Goal: Task Accomplishment & Management: Manage account settings

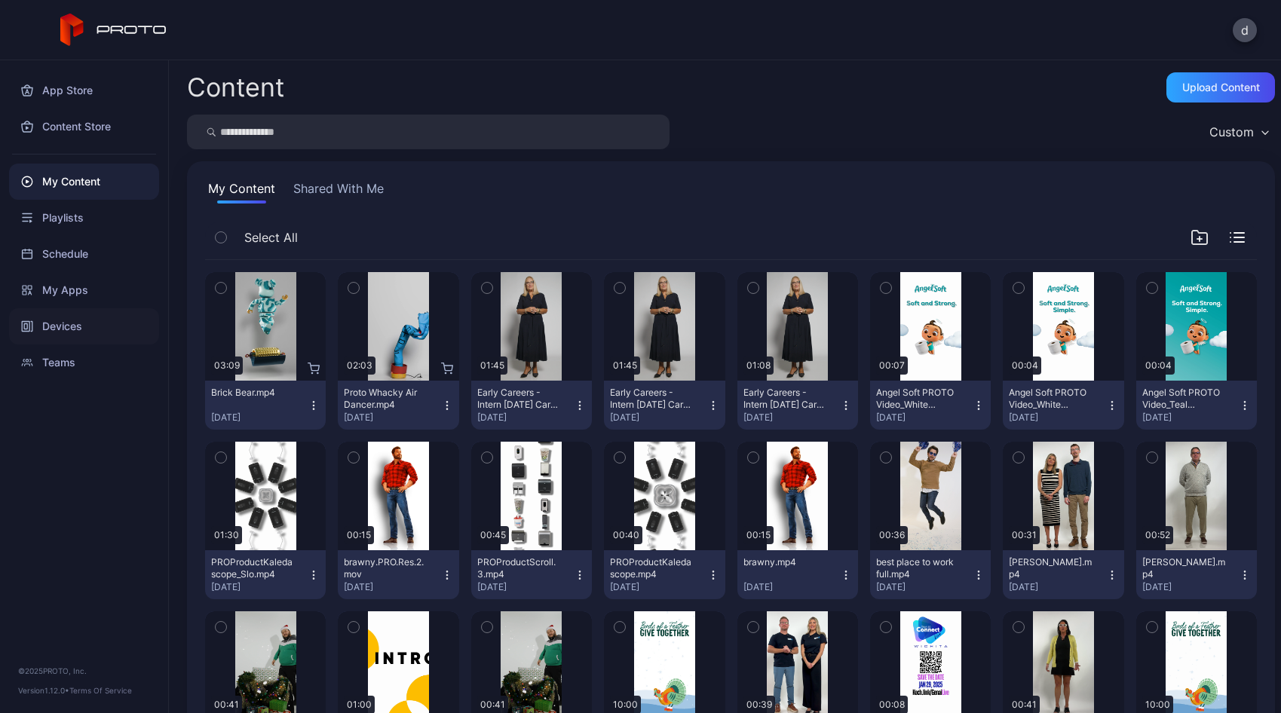
click at [63, 332] on div "Devices" at bounding box center [84, 326] width 150 height 36
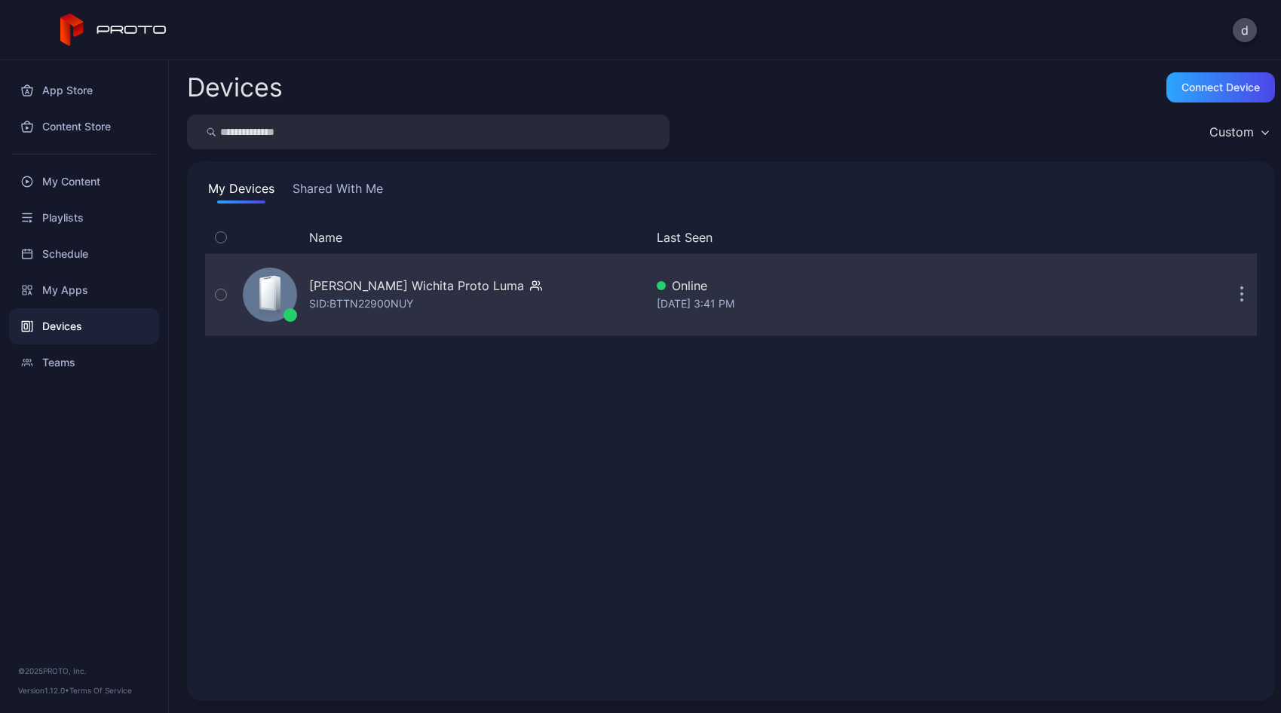
click at [489, 287] on div "[PERSON_NAME] Wichita Proto [PERSON_NAME]: BTTN22900NUY" at bounding box center [441, 294] width 408 height 75
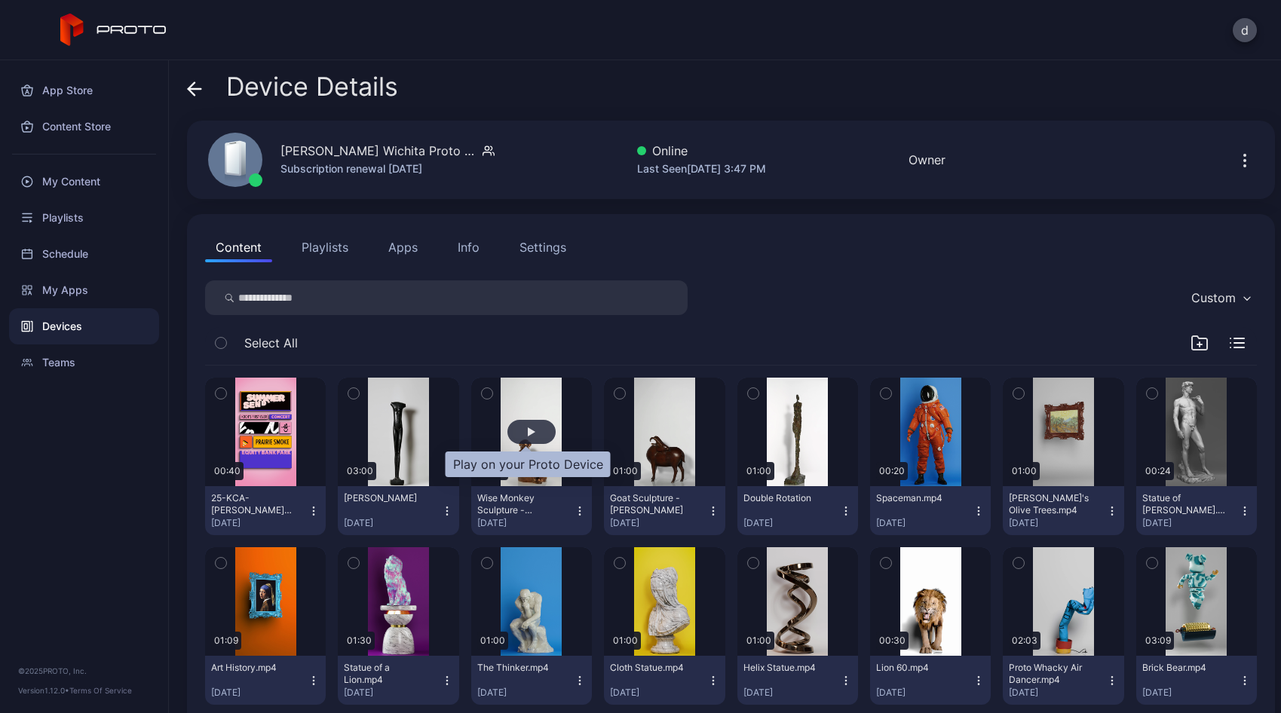
click at [531, 432] on div "button" at bounding box center [531, 432] width 48 height 24
click at [532, 430] on div "button" at bounding box center [531, 432] width 48 height 24
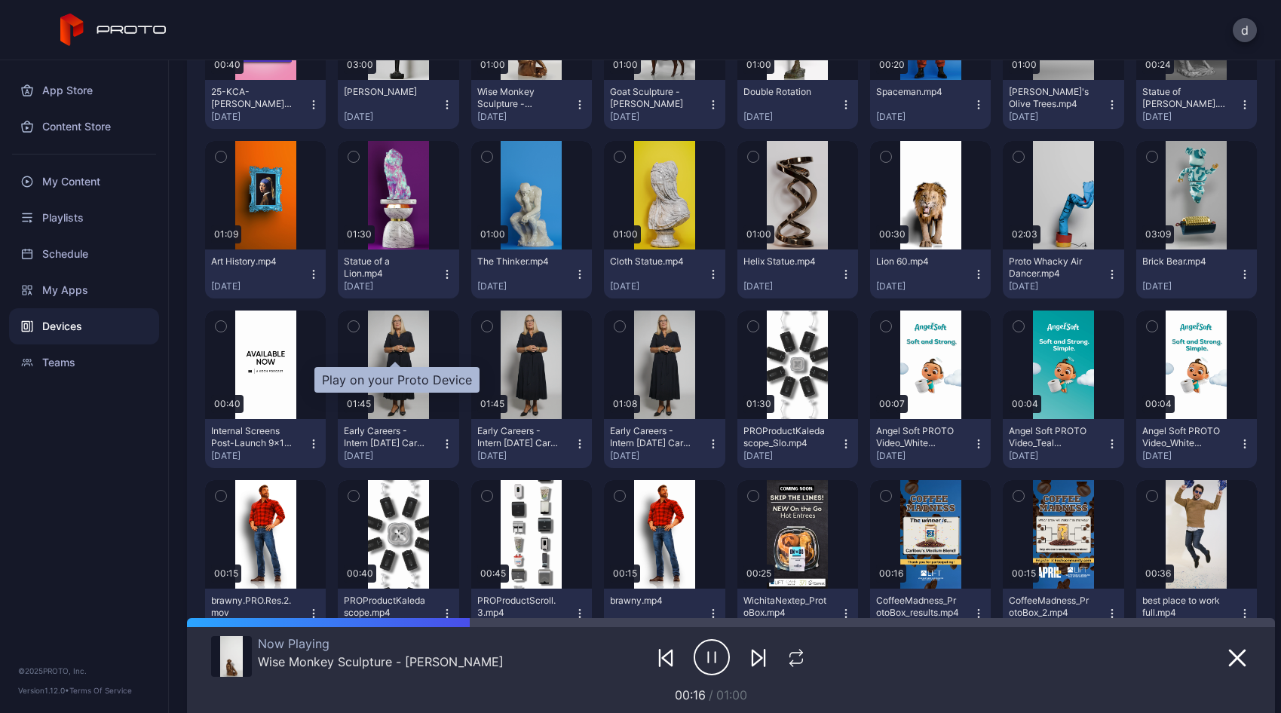
scroll to position [437, 0]
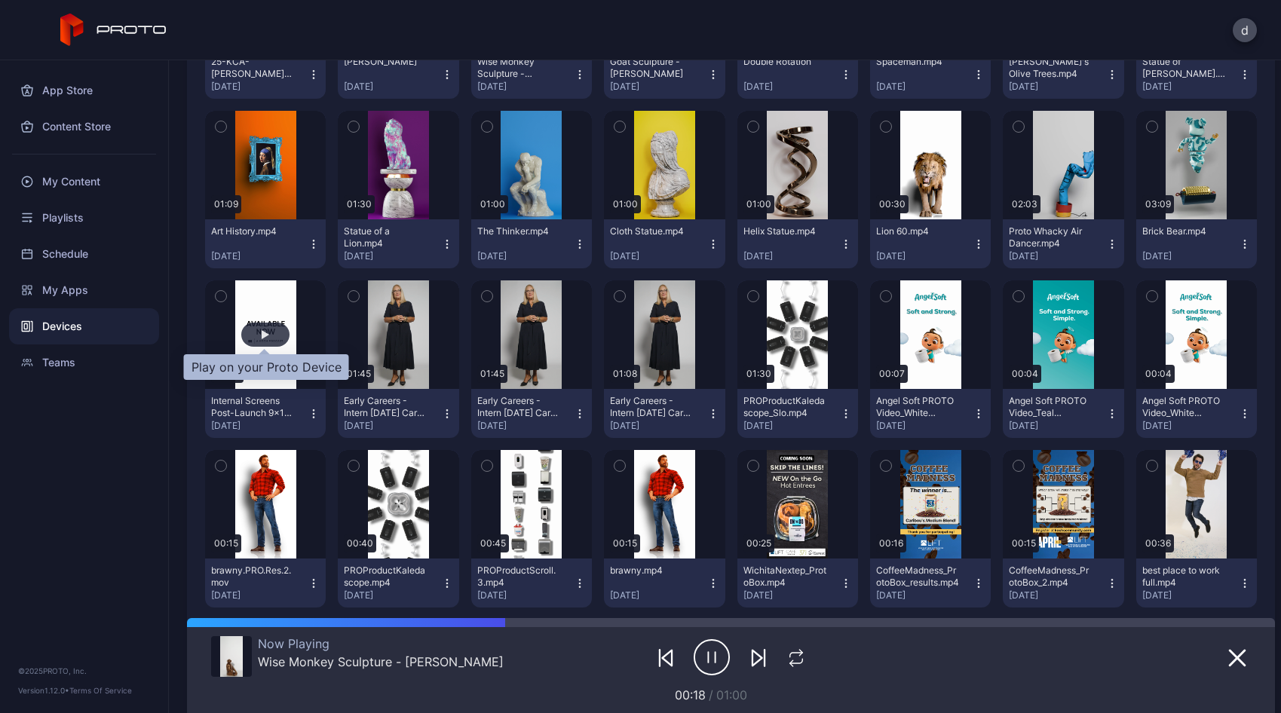
click at [262, 334] on div "button" at bounding box center [266, 334] width 8 height 9
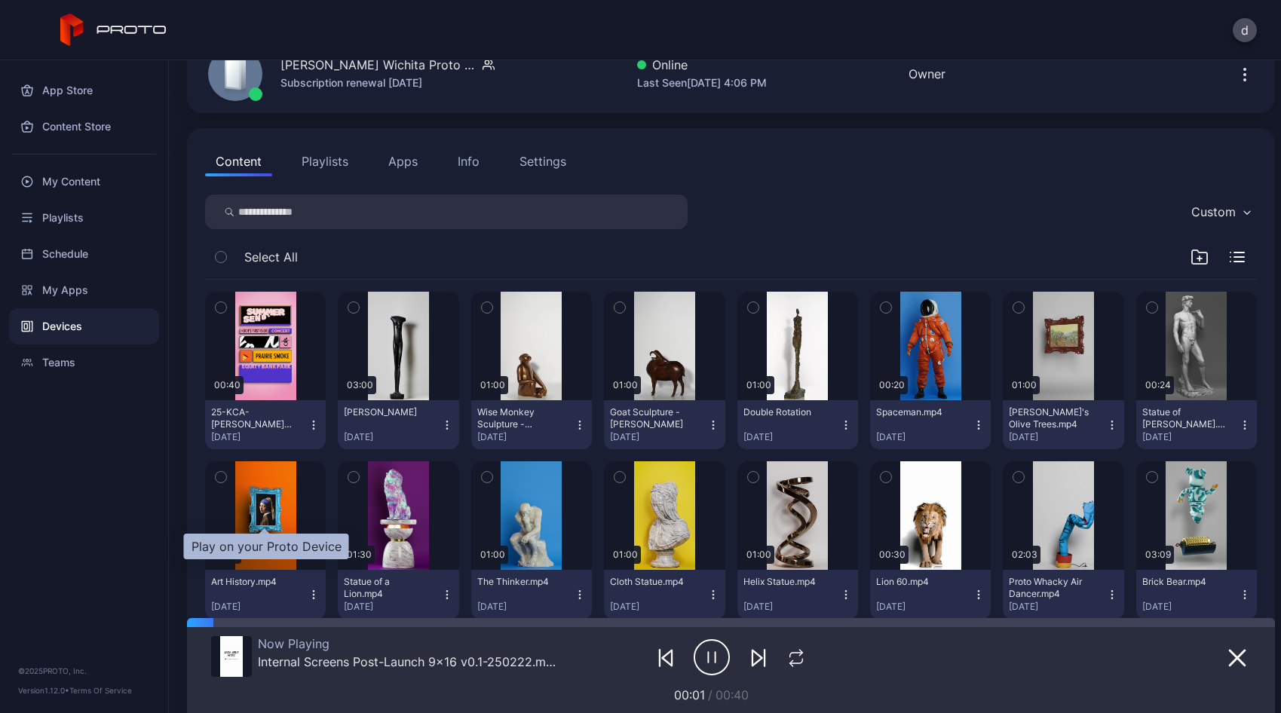
scroll to position [0, 0]
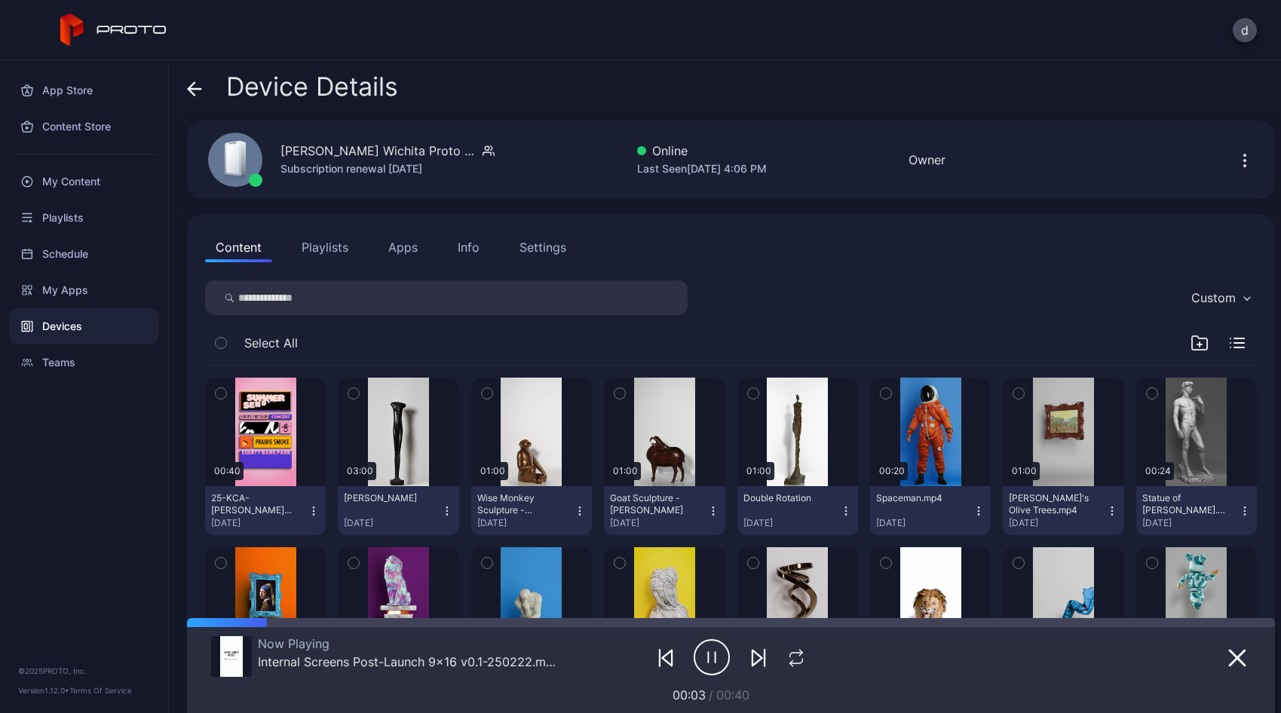
click at [546, 247] on div "Settings" at bounding box center [543, 247] width 47 height 18
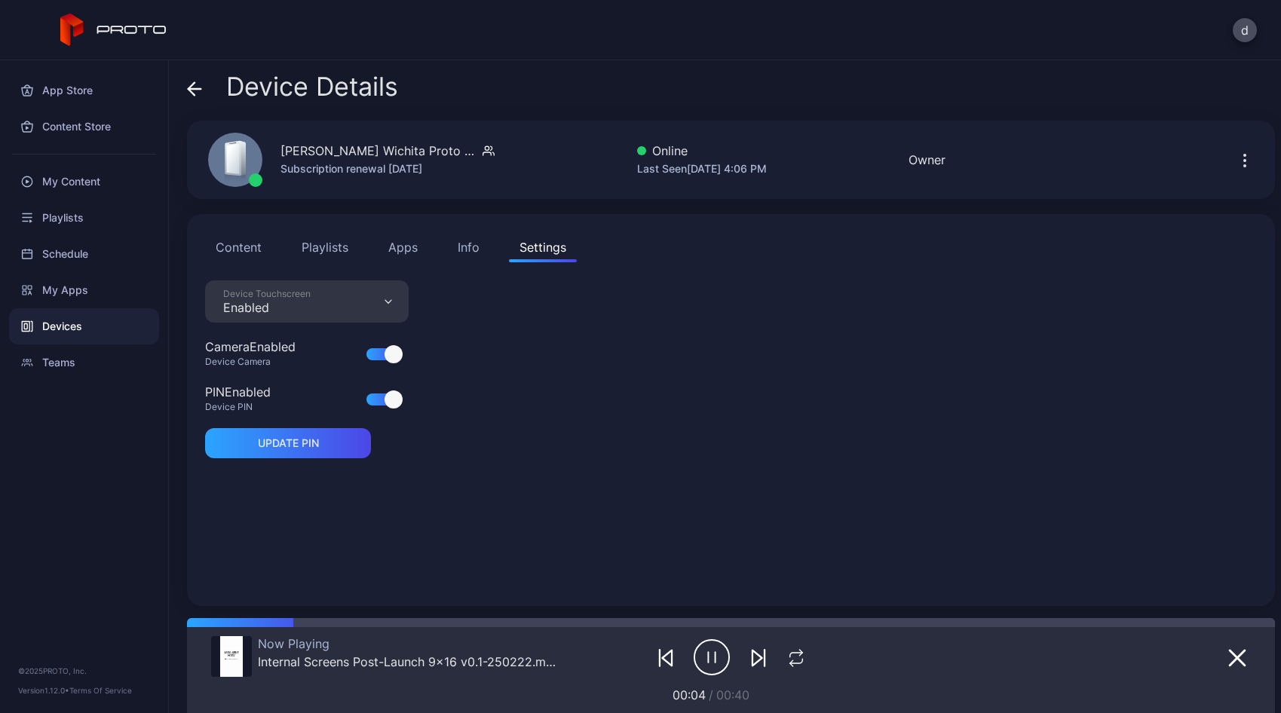
click at [367, 293] on div "Device Touchscreen Enabled" at bounding box center [307, 302] width 204 height 42
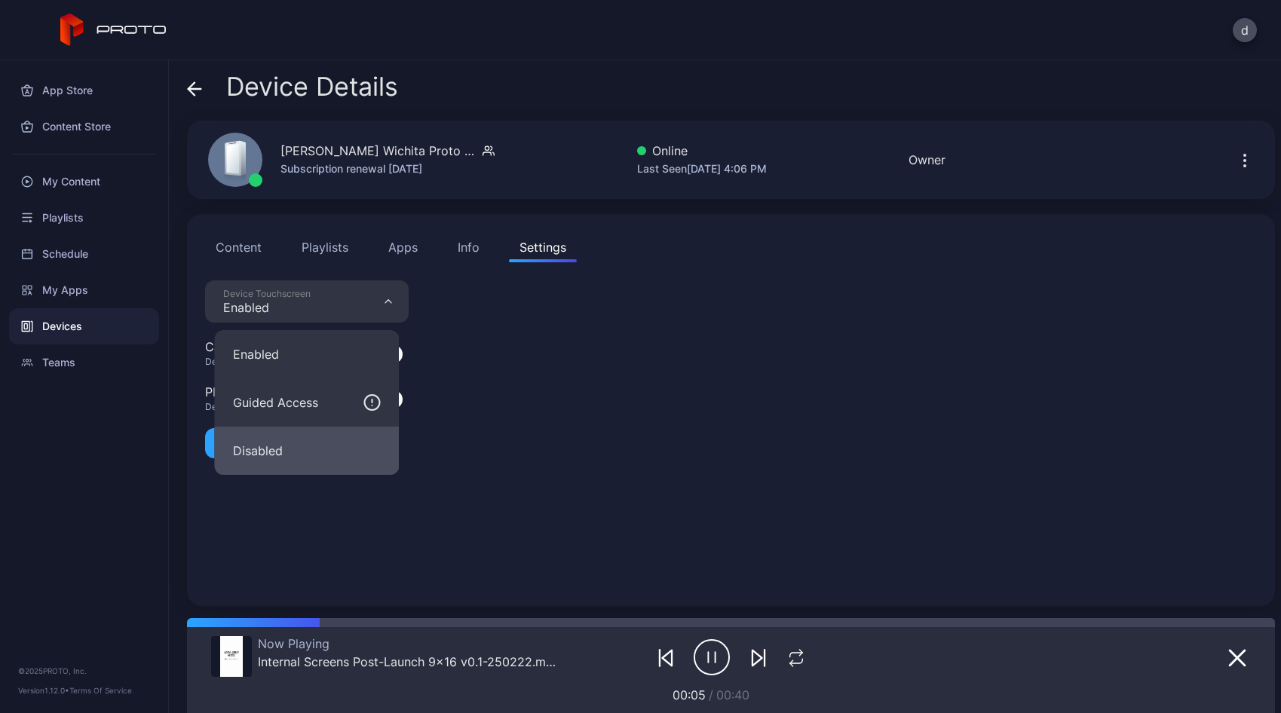
click at [307, 449] on button "Disabled" at bounding box center [307, 451] width 185 height 48
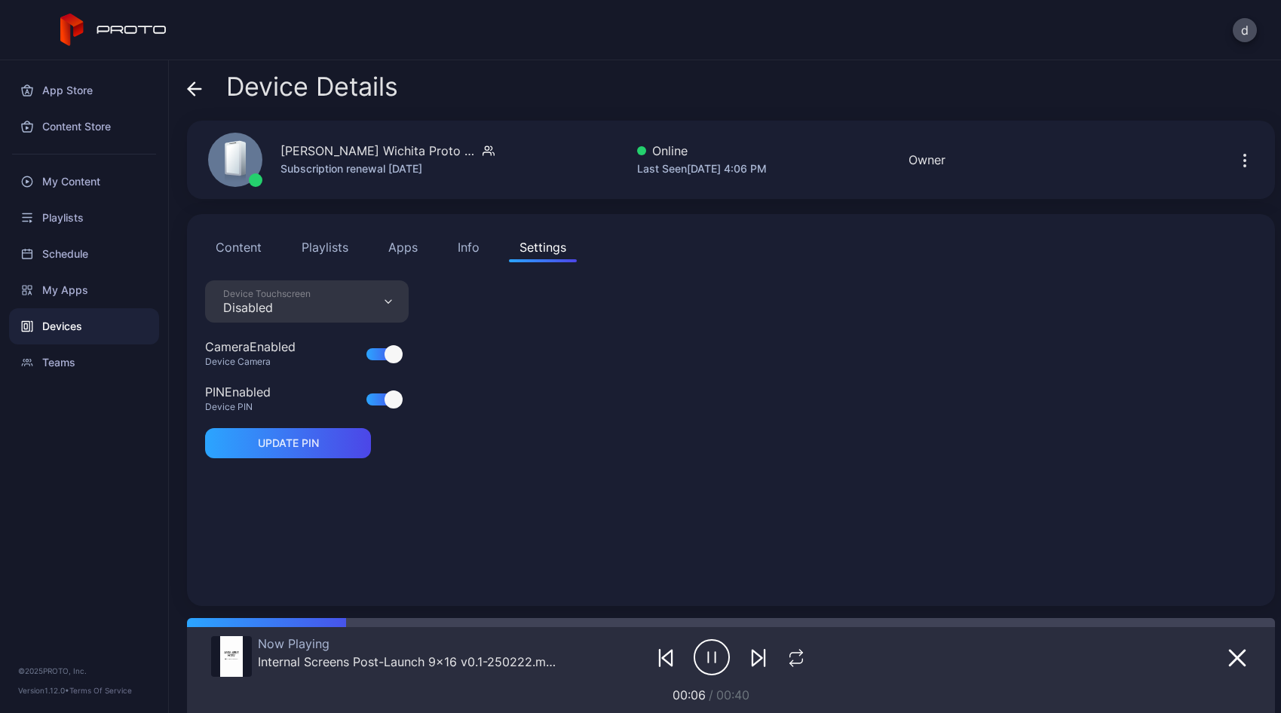
click at [643, 422] on div "Device Touchscreen Disabled Camera Enabled Device Camera PIN Enabled Device PIN…" at bounding box center [731, 435] width 1052 height 308
click at [404, 253] on button "Apps" at bounding box center [403, 247] width 51 height 30
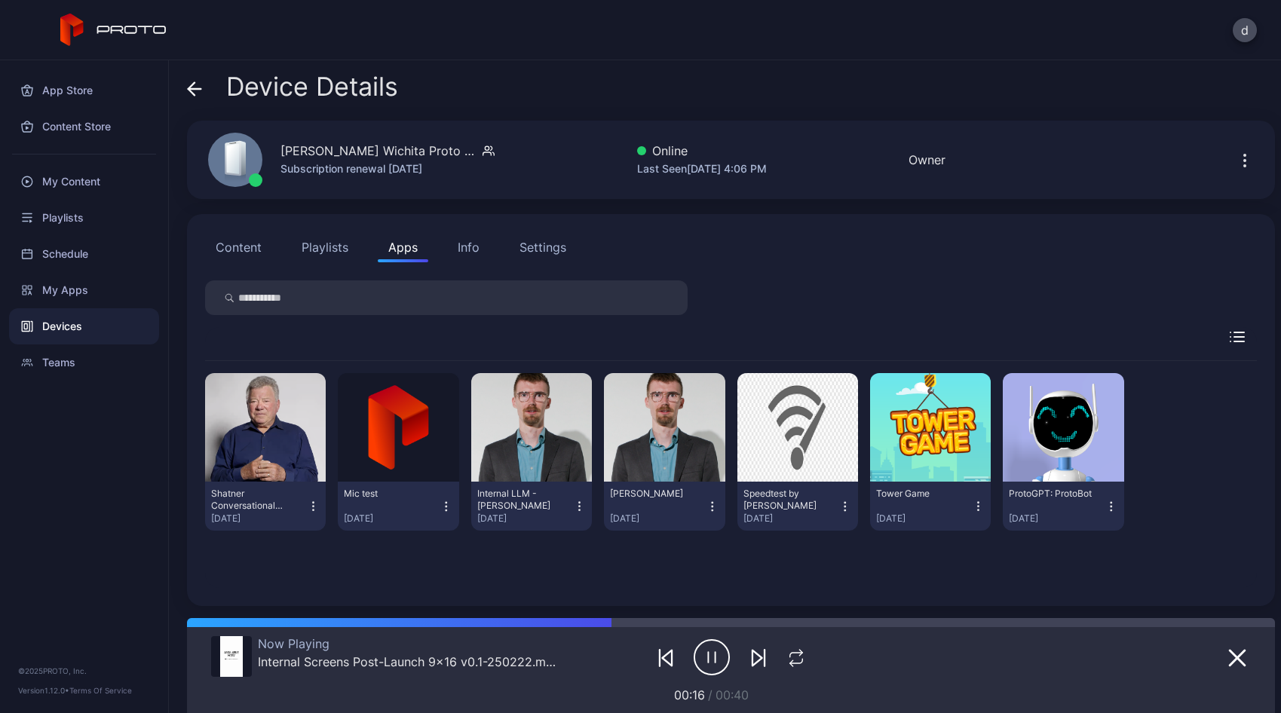
click at [313, 507] on icon "button" at bounding box center [314, 506] width 14 height 15
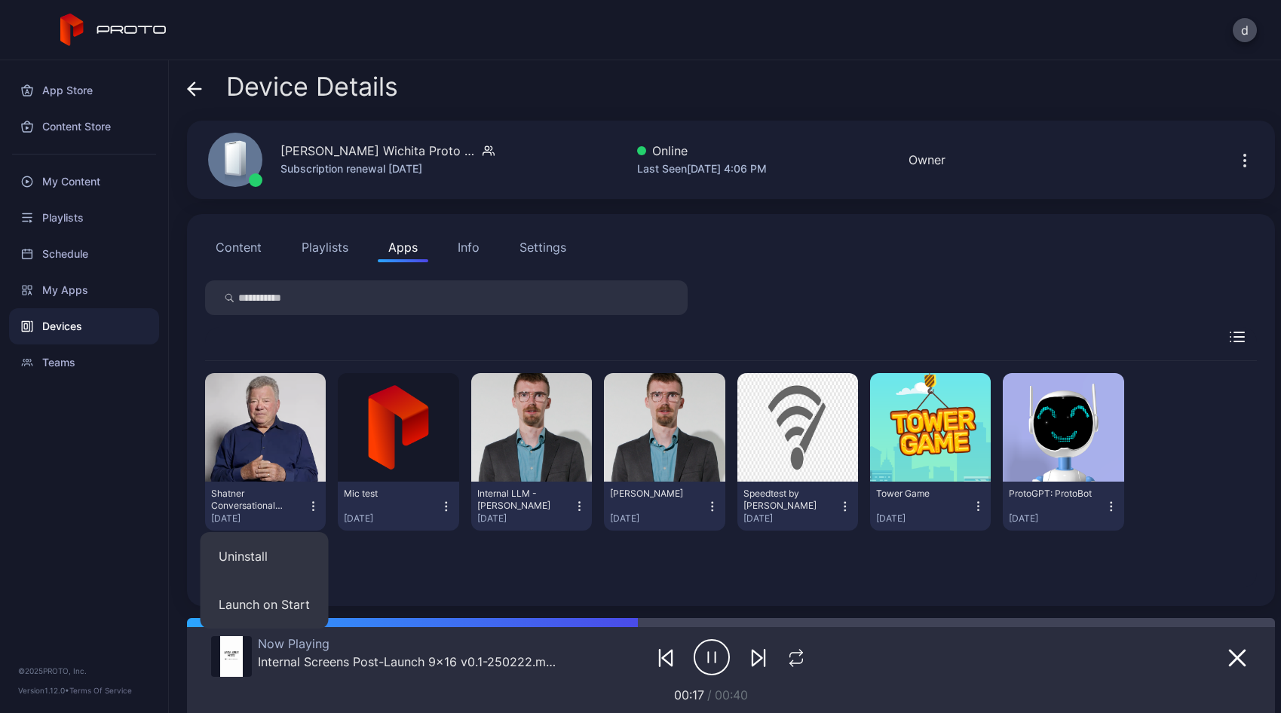
click at [372, 564] on div "Shatner Conversational Persona - (Proto Internal) [DATE] Mic test [DATE] Intern…" at bounding box center [731, 474] width 1052 height 227
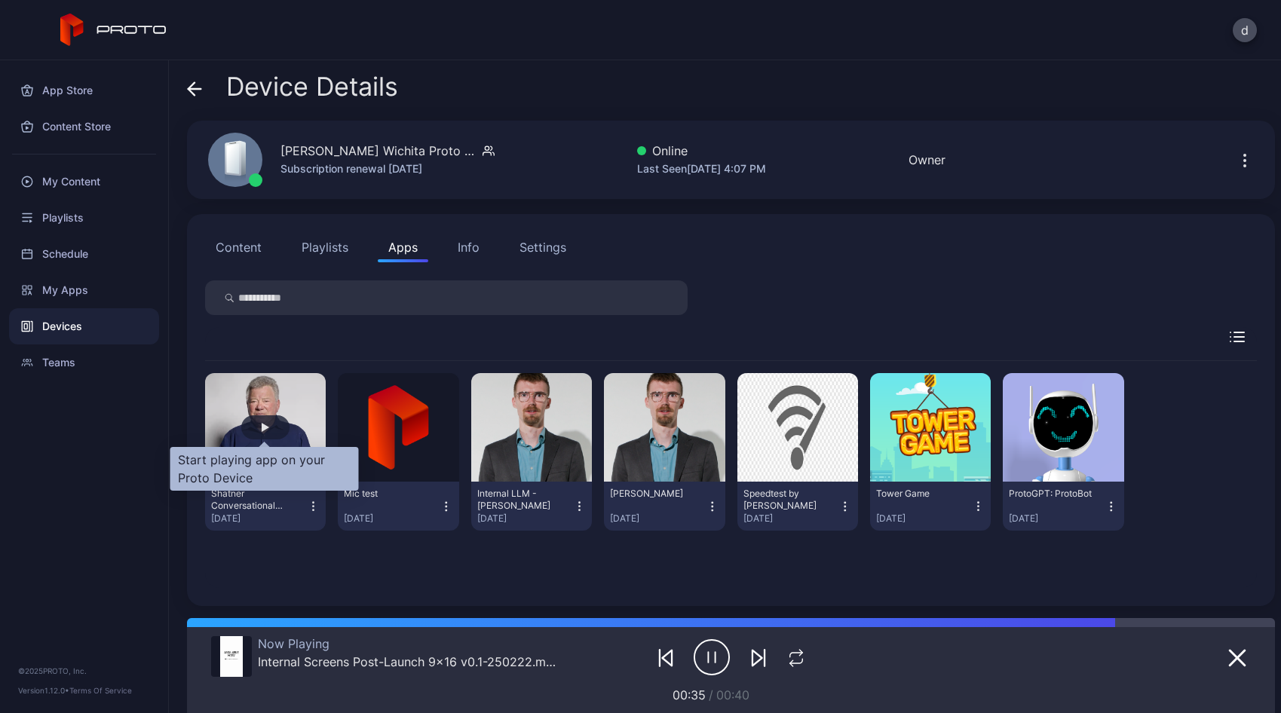
click at [266, 431] on div "button" at bounding box center [266, 427] width 8 height 9
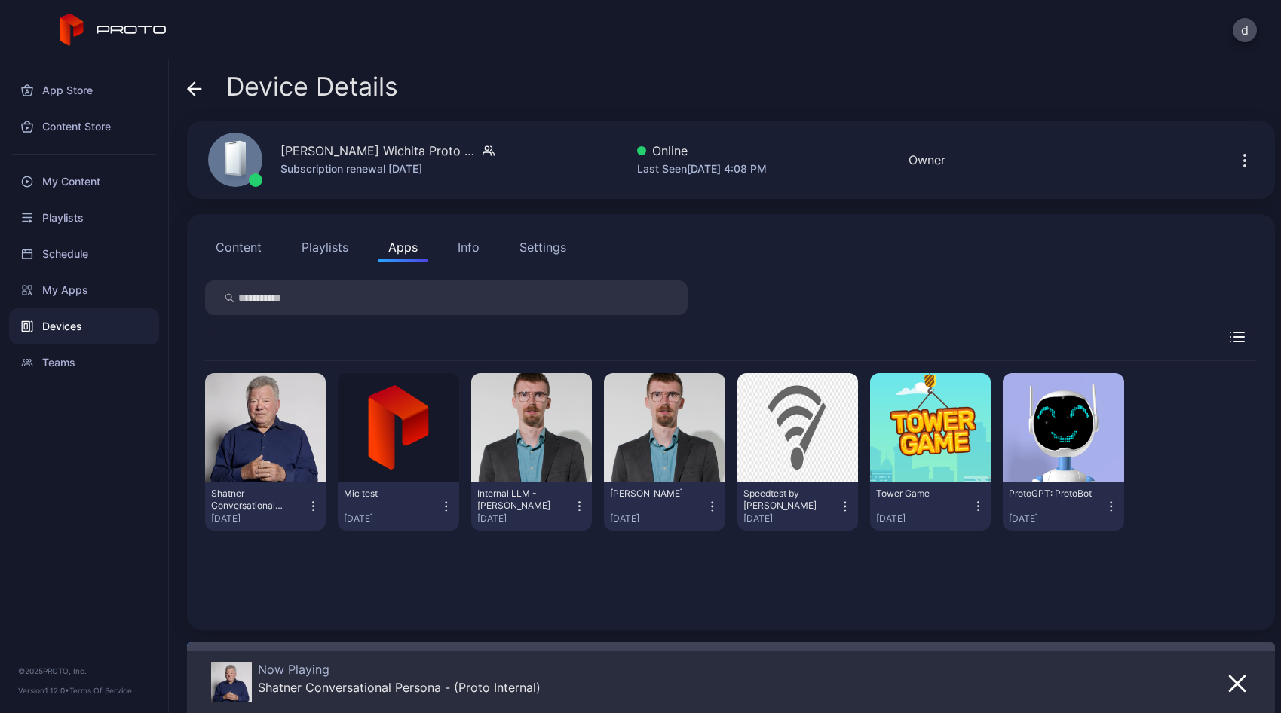
click at [553, 247] on div "Settings" at bounding box center [543, 247] width 47 height 18
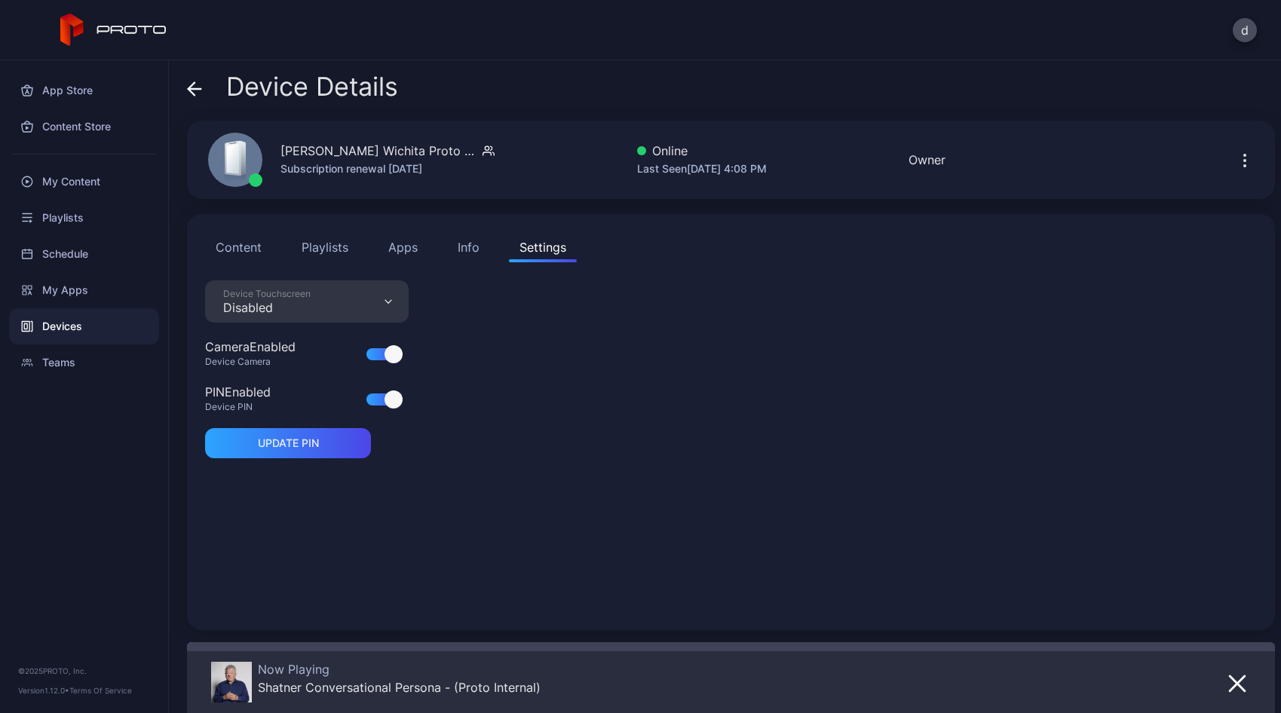
click at [279, 308] on div "Disabled" at bounding box center [266, 307] width 87 height 15
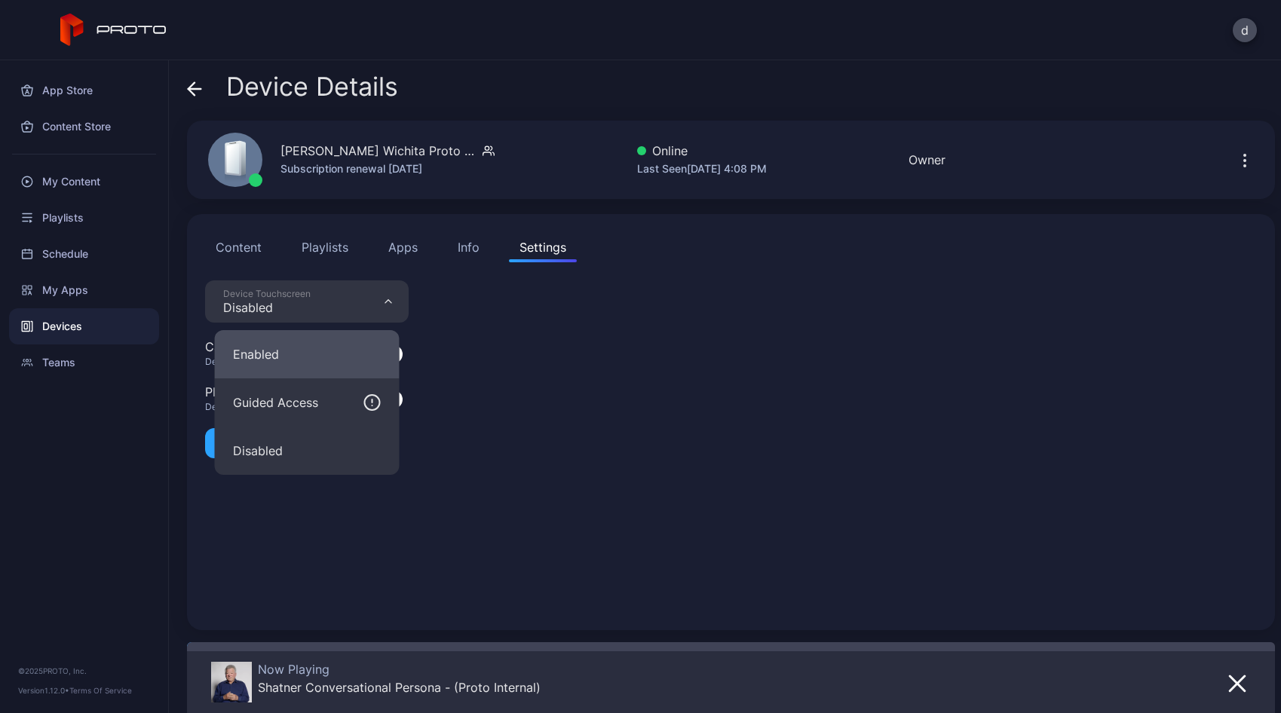
click at [270, 346] on button "Enabled" at bounding box center [307, 354] width 185 height 48
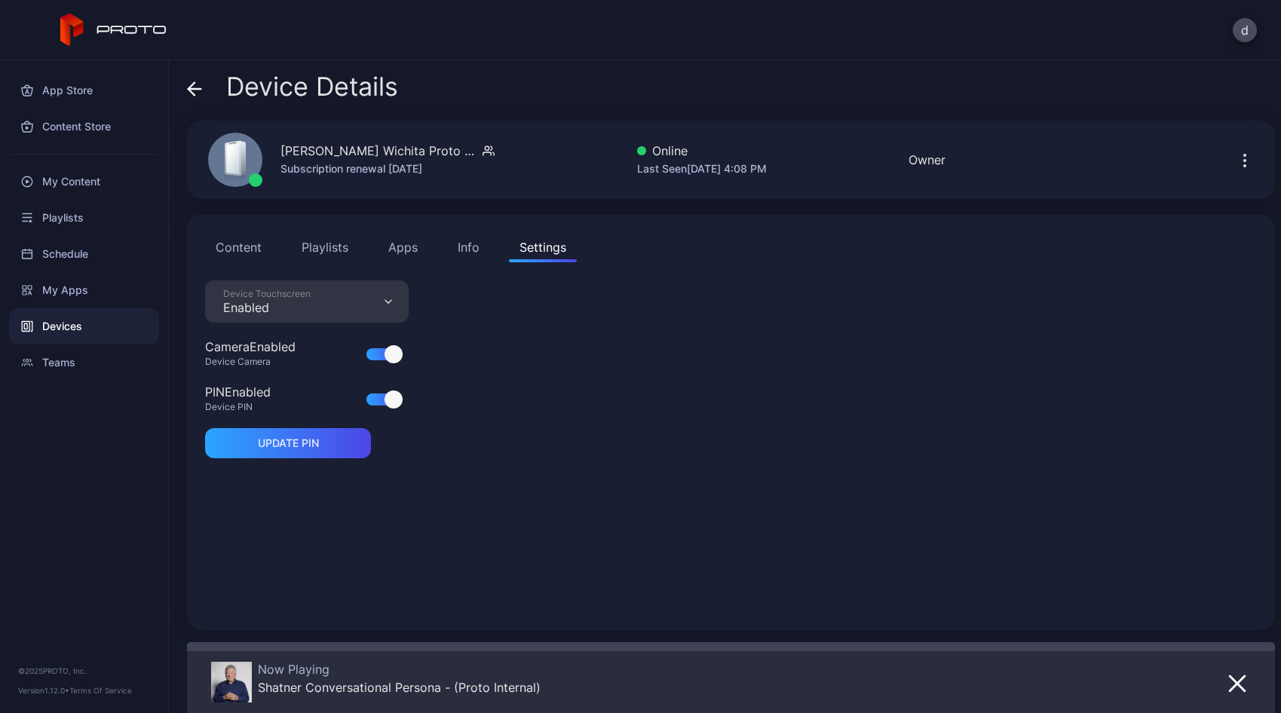
click at [583, 419] on div "Device Touchscreen Enabled Camera Enabled Device Camera PIN Enabled Device PIN …" at bounding box center [731, 447] width 1052 height 332
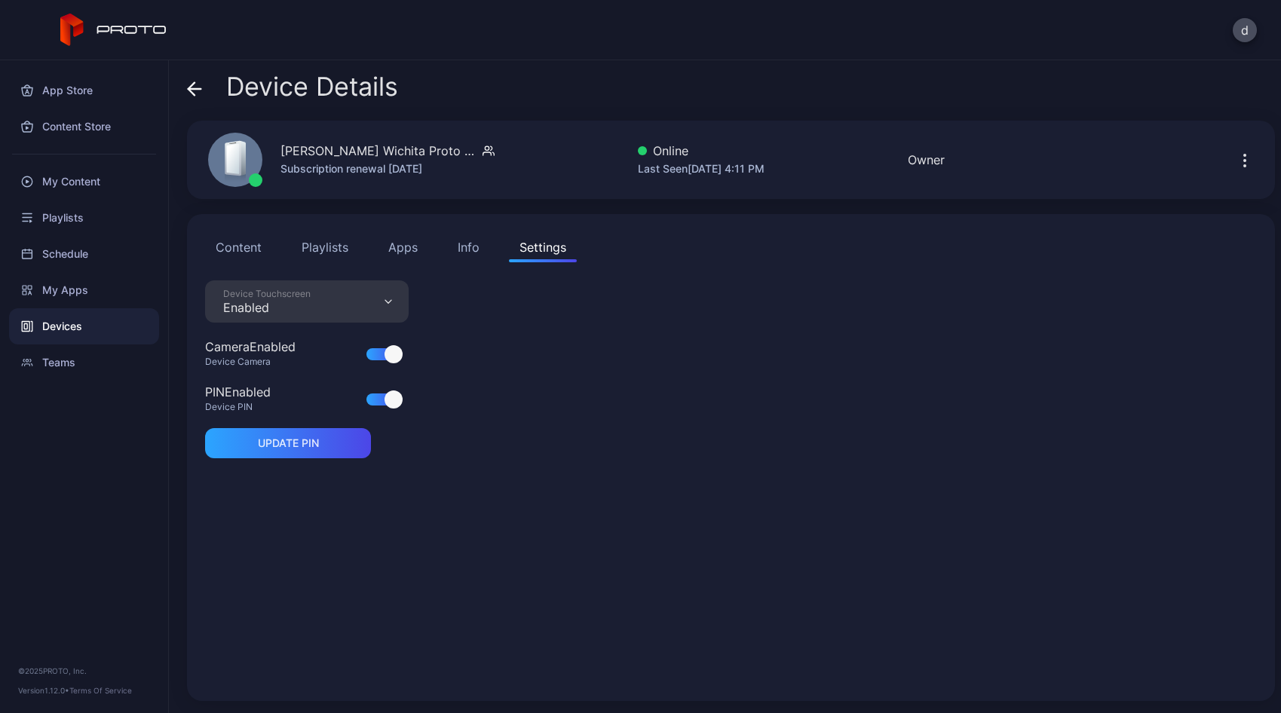
click at [377, 302] on div "Device Touchscreen Enabled" at bounding box center [307, 302] width 204 height 42
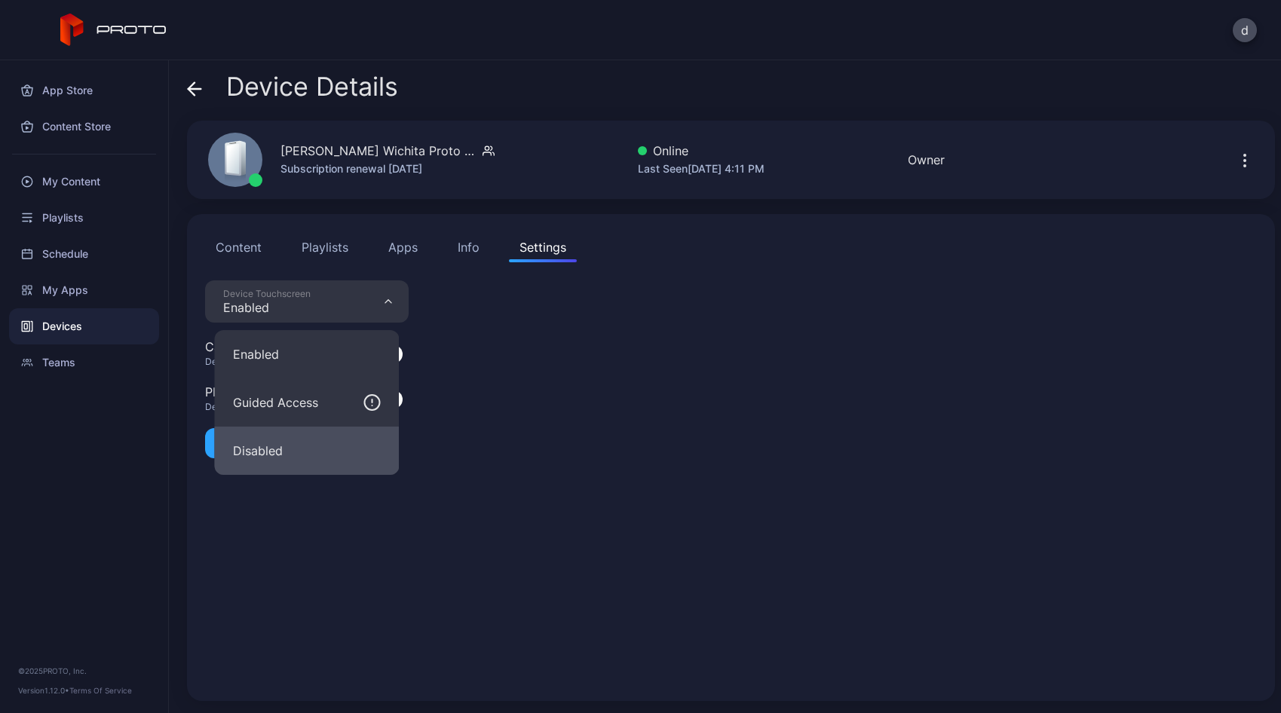
click at [314, 443] on button "Disabled" at bounding box center [307, 451] width 185 height 48
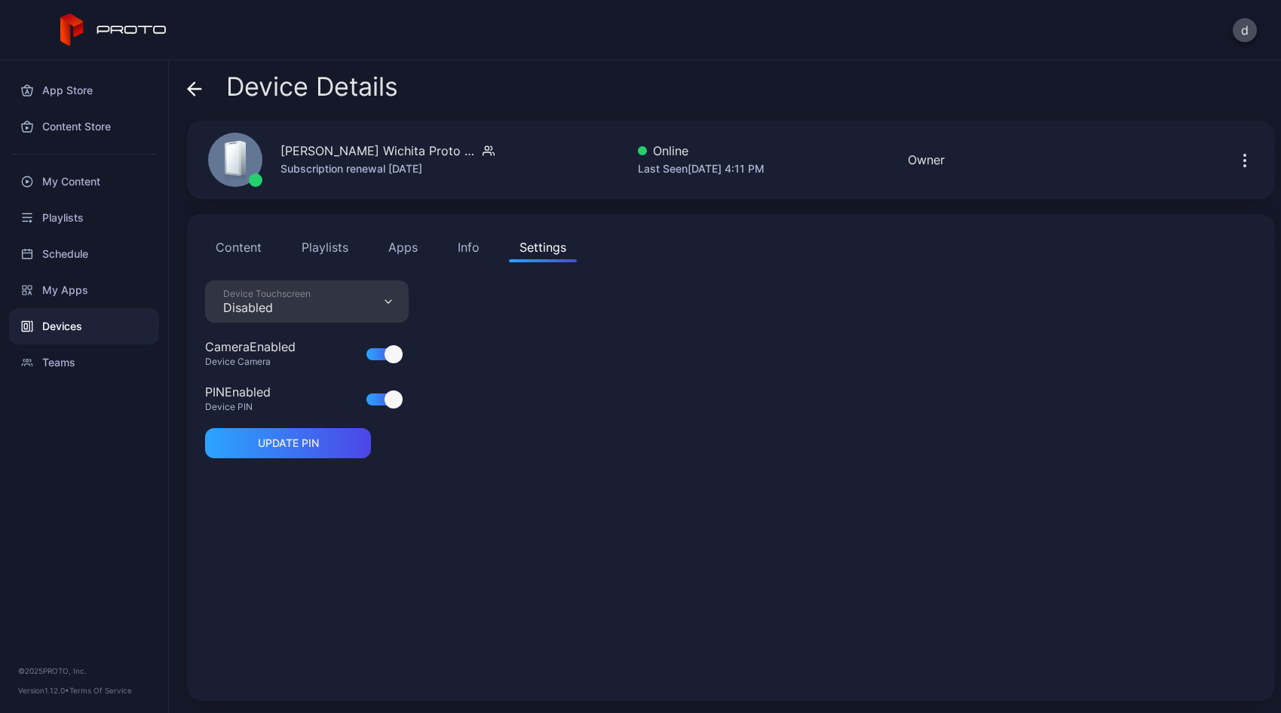
click at [583, 307] on div "Device Touchscreen Disabled Camera Enabled Device Camera PIN Enabled Device PIN…" at bounding box center [731, 482] width 1052 height 403
click at [250, 243] on button "Content" at bounding box center [238, 247] width 67 height 30
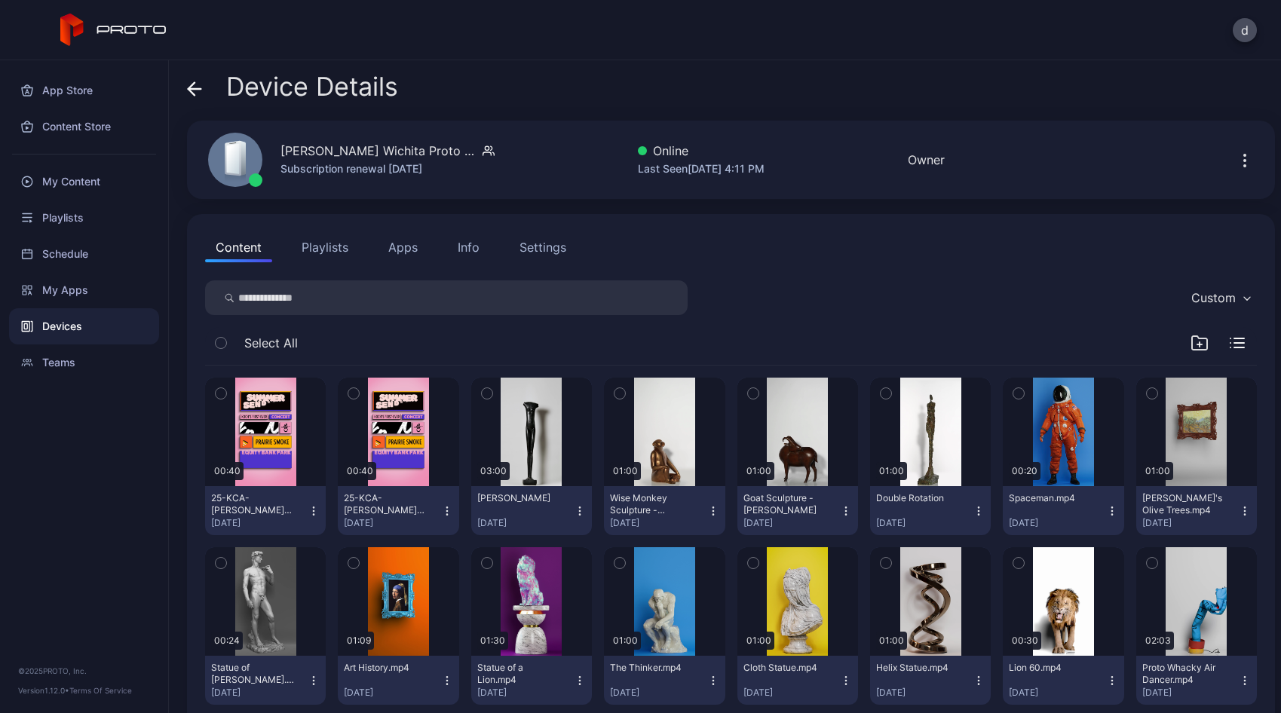
click at [839, 300] on div "Custom" at bounding box center [731, 298] width 1052 height 35
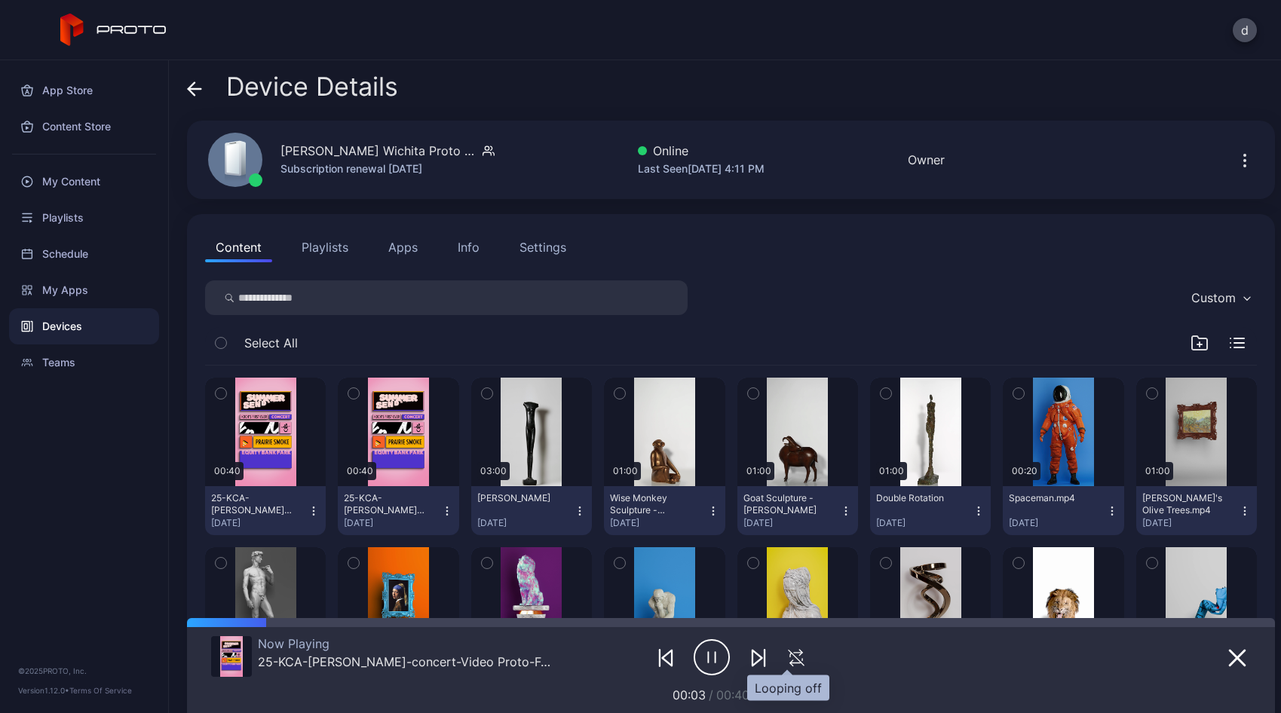
click at [792, 656] on icon "button" at bounding box center [796, 658] width 25 height 18
